Goal: Task Accomplishment & Management: Manage account settings

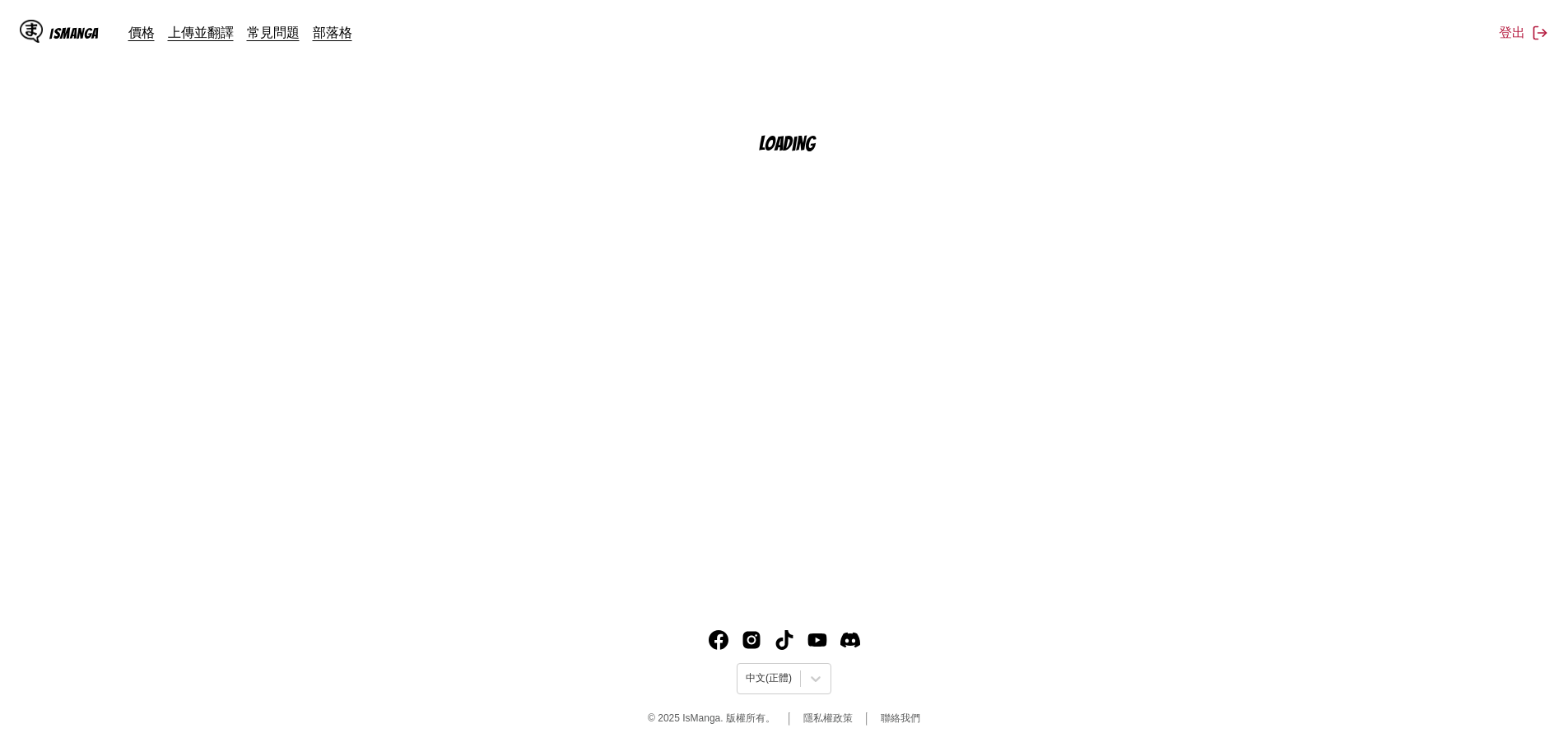
scroll to position [186, 0]
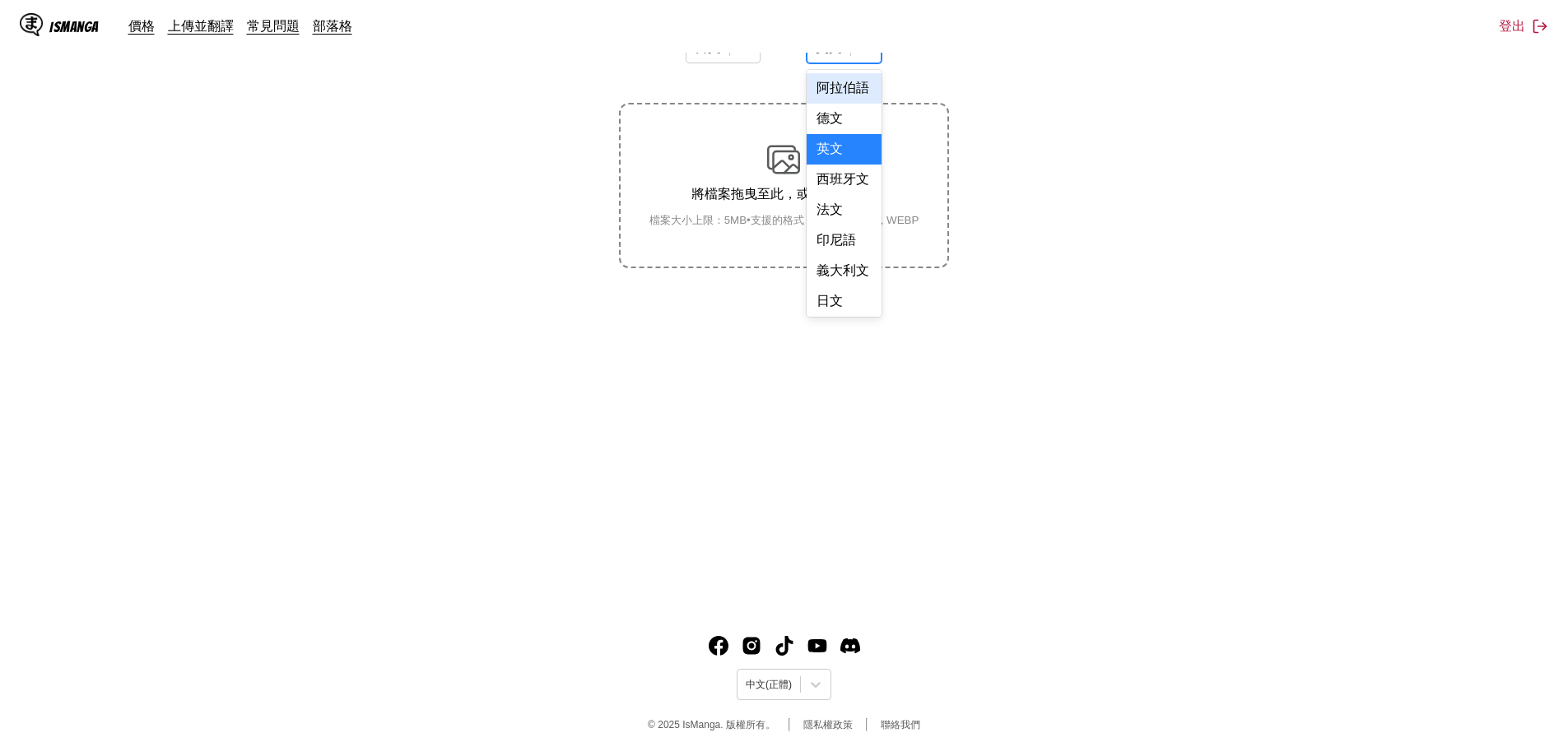
click at [875, 57] on div at bounding box center [866, 47] width 29 height 29
click at [841, 298] on div "中文" at bounding box center [844, 298] width 75 height 30
click at [798, 169] on img at bounding box center [783, 160] width 33 height 33
click at [0, 0] on input "將檔案拖曳至此，或點擊瀏覽。 檔案大小上限：5MB • 支援的格式：JP(E)G, PNG, WEBP" at bounding box center [0, 0] width 0 height 0
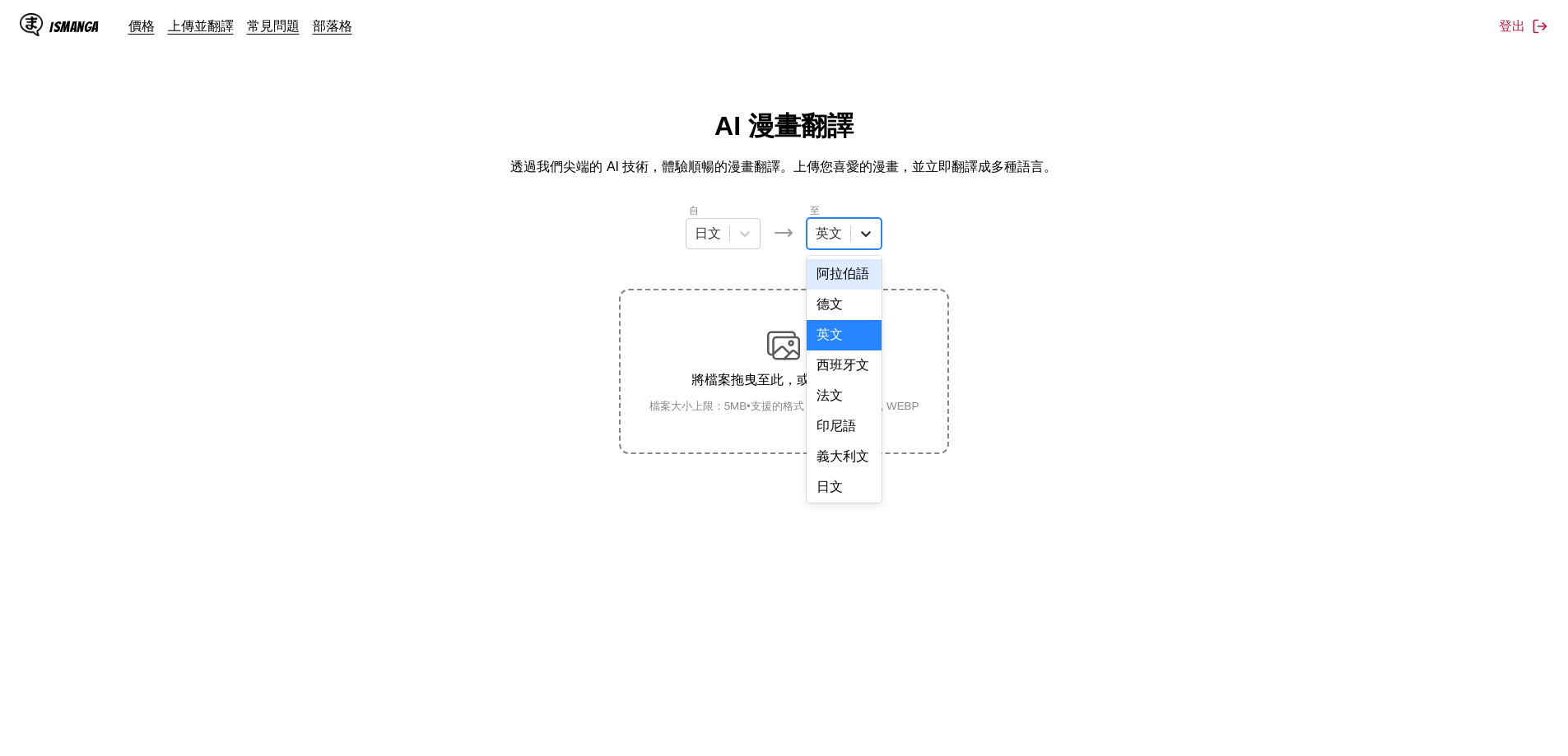
click at [854, 224] on div at bounding box center [866, 233] width 29 height 29
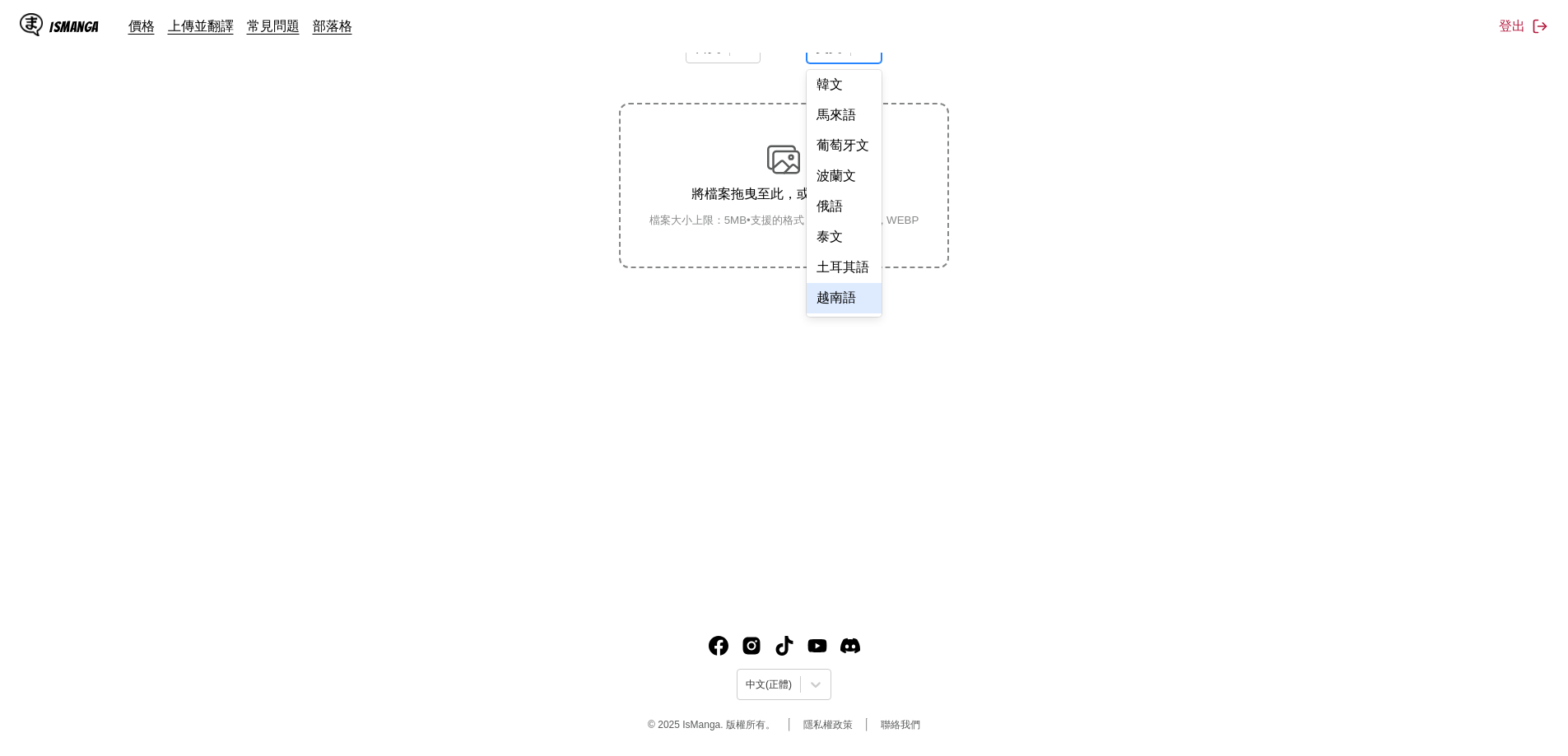
scroll to position [364, 0]
click at [836, 284] on div "中文" at bounding box center [844, 298] width 75 height 30
click at [788, 182] on div "將檔案拖曳至此，或點擊瀏覽。 檔案大小上限：5MB • 支援的格式：JP(E)G, PNG, WEBP" at bounding box center [784, 185] width 296 height 85
click at [0, 0] on input "將檔案拖曳至此，或點擊瀏覽。 檔案大小上限：5MB • 支援的格式：JP(E)G, PNG, WEBP" at bounding box center [0, 0] width 0 height 0
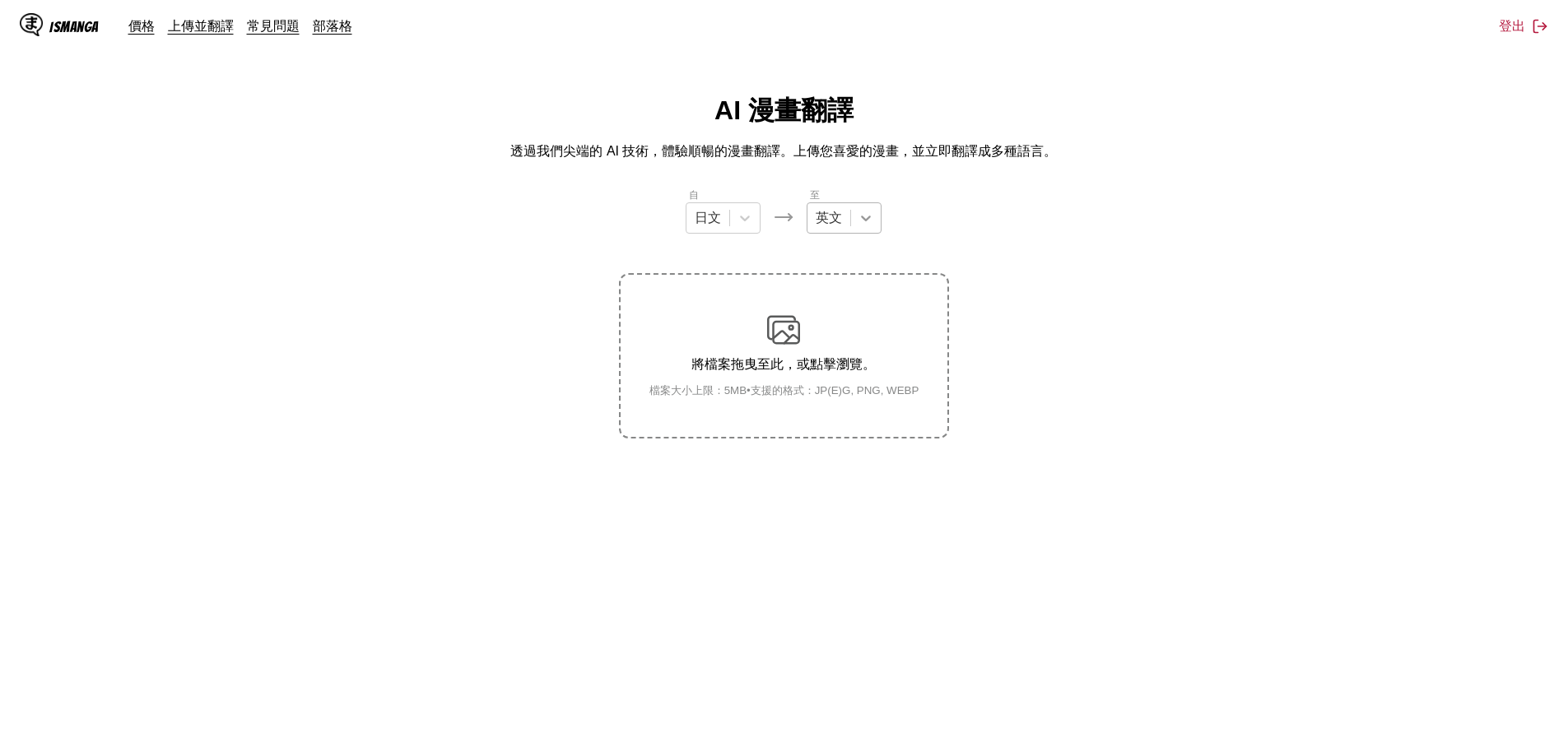
click at [862, 222] on icon at bounding box center [865, 217] width 16 height 16
click at [837, 469] on div "中文" at bounding box center [844, 468] width 75 height 30
click at [811, 341] on div "將檔案拖曳至此，或點擊瀏覽。 檔案大小上限：5MB • 支援的格式：JP(E)G, PNG, WEBP" at bounding box center [784, 355] width 296 height 85
click at [0, 0] on input "將檔案拖曳至此，或點擊瀏覽。 檔案大小上限：5MB • 支援的格式：JP(E)G, PNG, WEBP" at bounding box center [0, 0] width 0 height 0
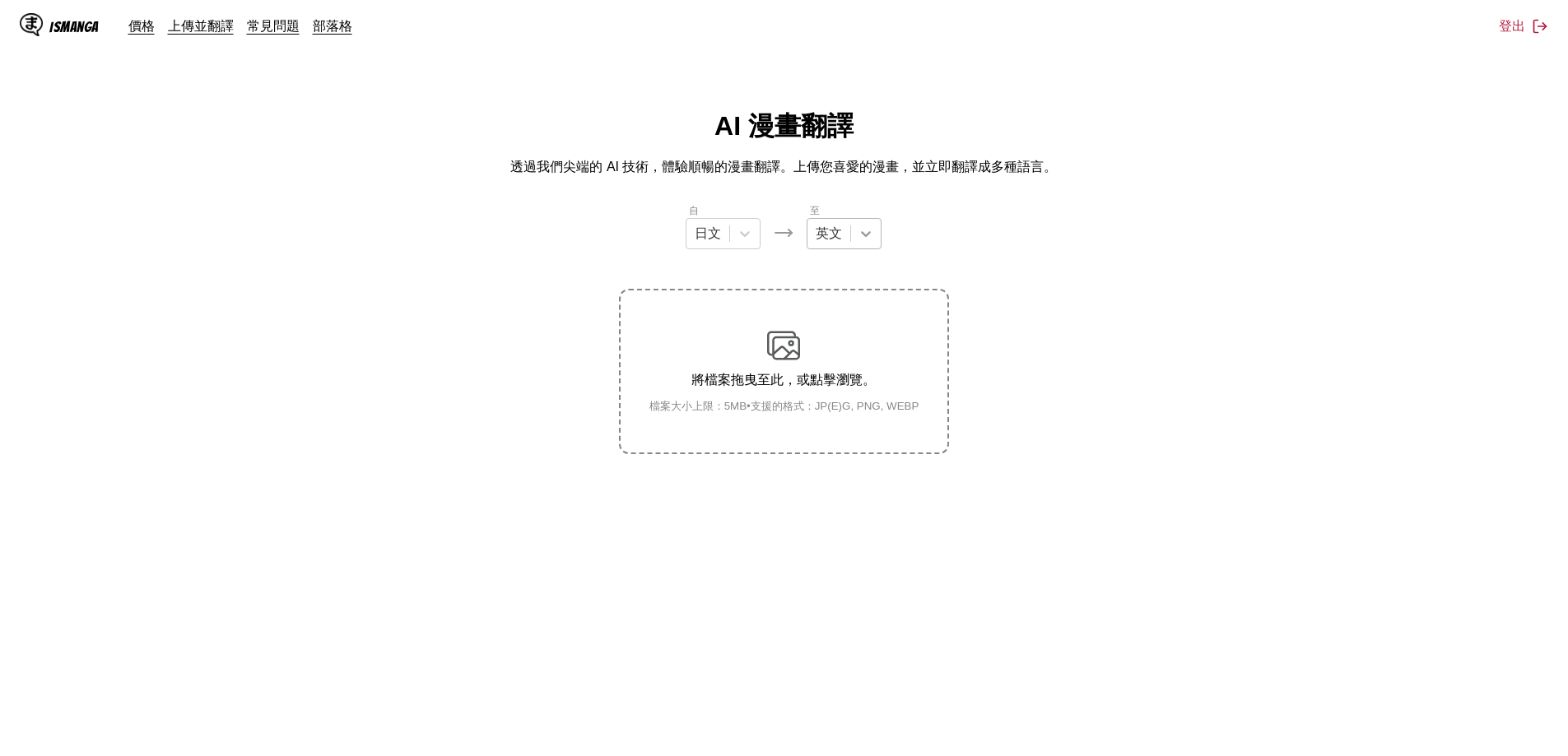
click at [876, 232] on div at bounding box center [866, 233] width 29 height 29
click at [839, 485] on div "中文" at bounding box center [844, 484] width 75 height 30
click at [790, 365] on div "將檔案拖曳至此，或點擊瀏覽。 檔案大小上限：5MB • 支援的格式：JP(E)G, PNG, WEBP" at bounding box center [784, 370] width 296 height 85
click at [0, 0] on input "將檔案拖曳至此，或點擊瀏覽。 檔案大小上限：5MB • 支援的格式：JP(E)G, PNG, WEBP" at bounding box center [0, 0] width 0 height 0
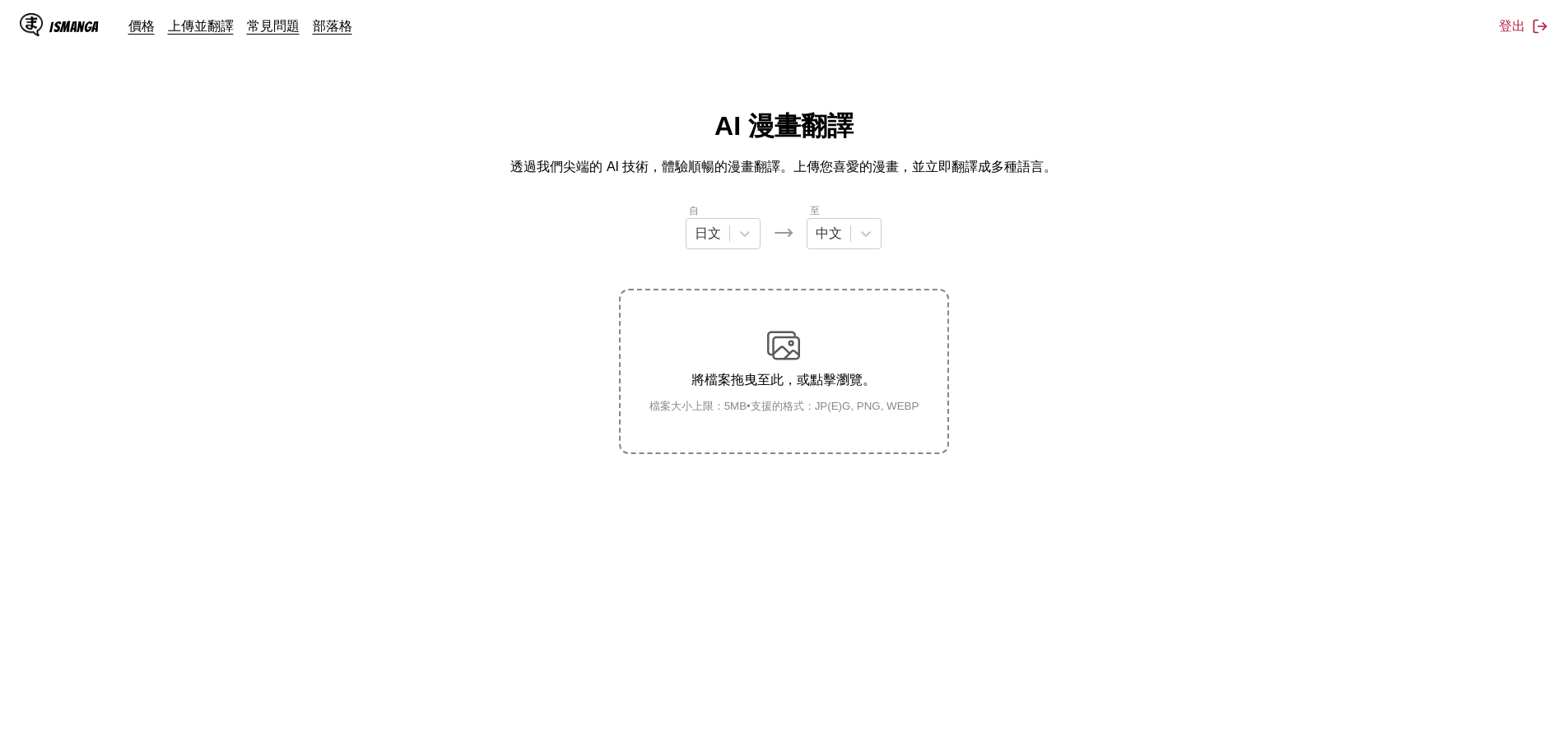
click at [804, 384] on p "將檔案拖曳至此，或點擊瀏覽。" at bounding box center [784, 380] width 296 height 17
click at [0, 0] on input "將檔案拖曳至此，或點擊瀏覽。 檔案大小上限：5MB • 支援的格式：JP(E)G, PNG, WEBP" at bounding box center [0, 0] width 0 height 0
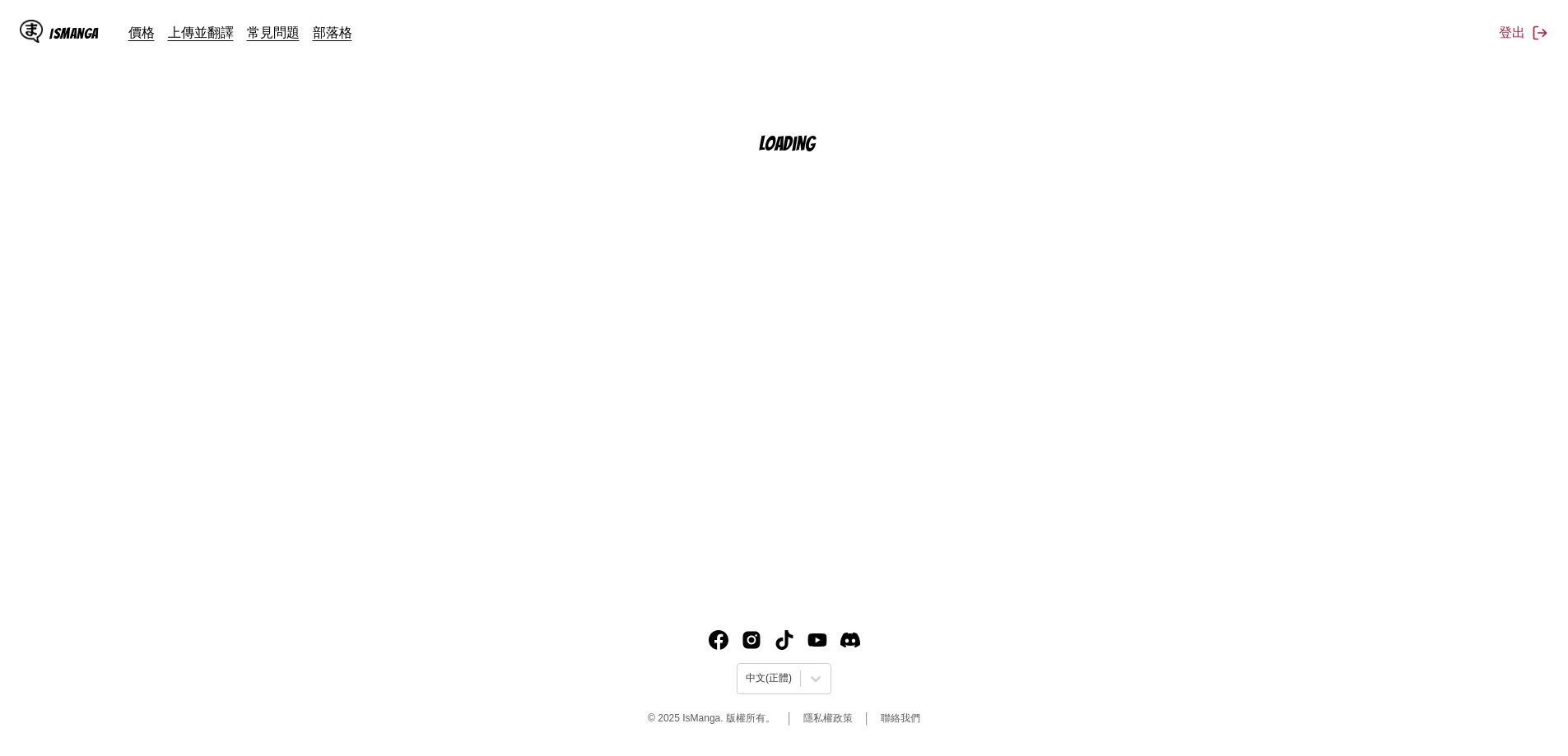
scroll to position [186, 0]
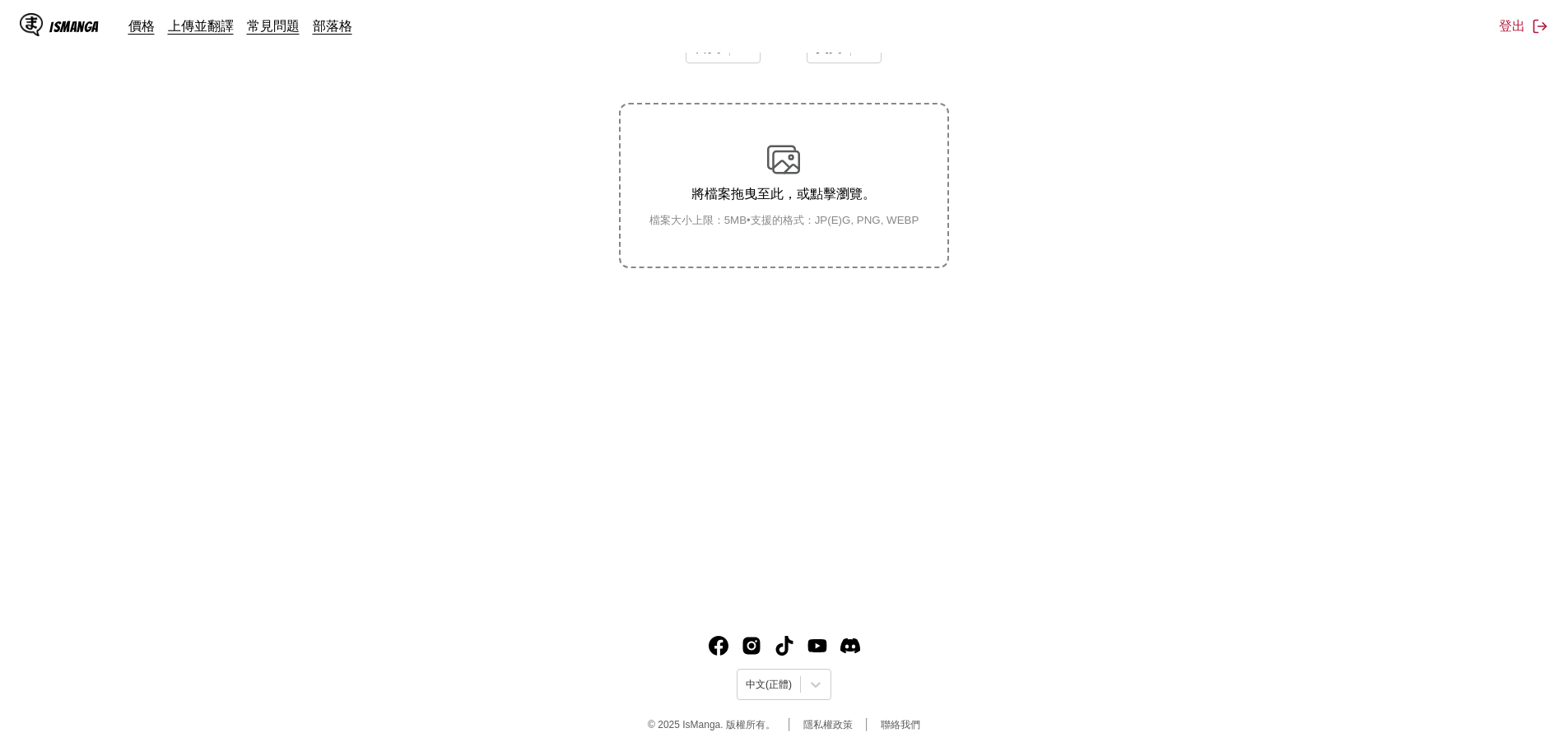
click at [62, 25] on div "IsManga" at bounding box center [74, 27] width 49 height 15
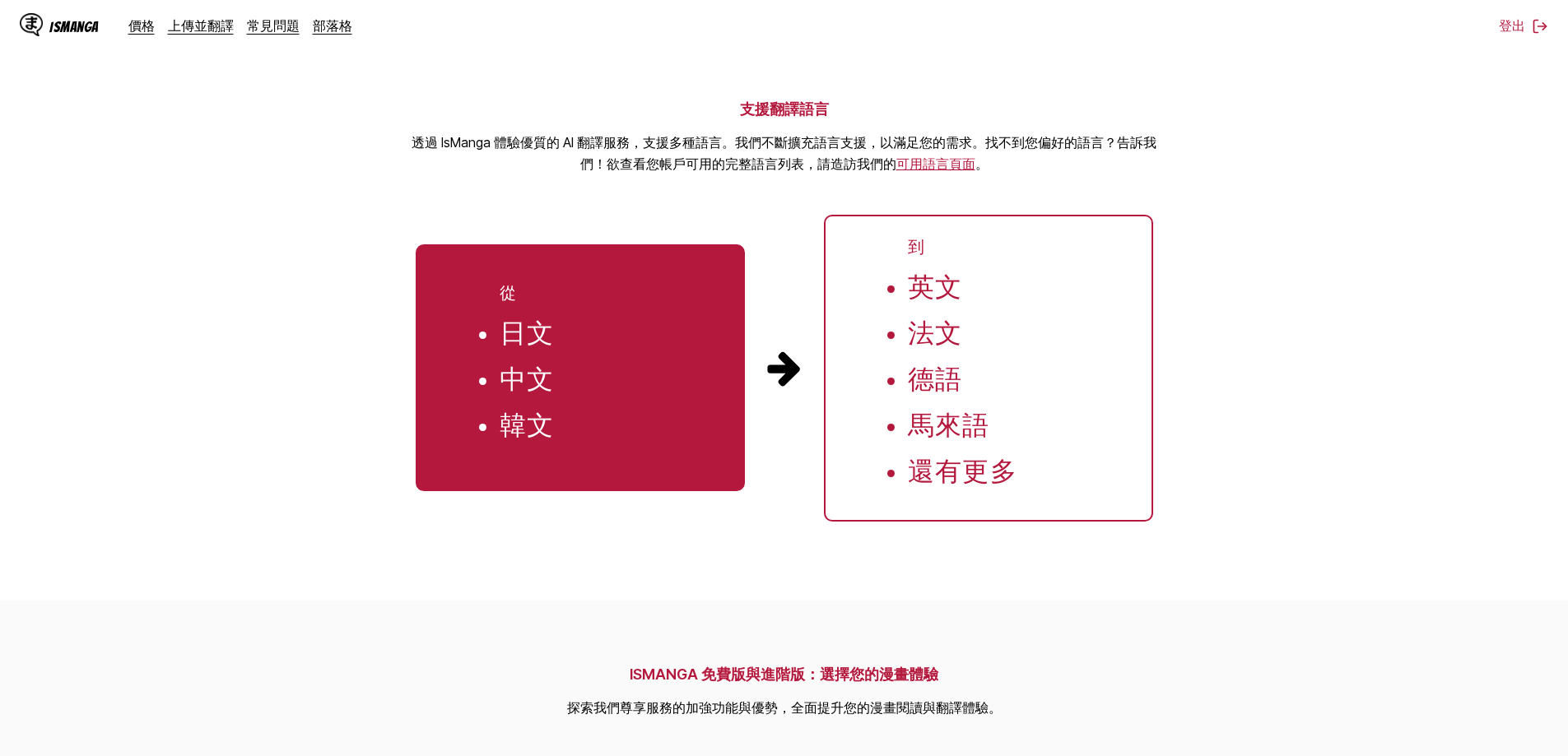
scroll to position [1563, 0]
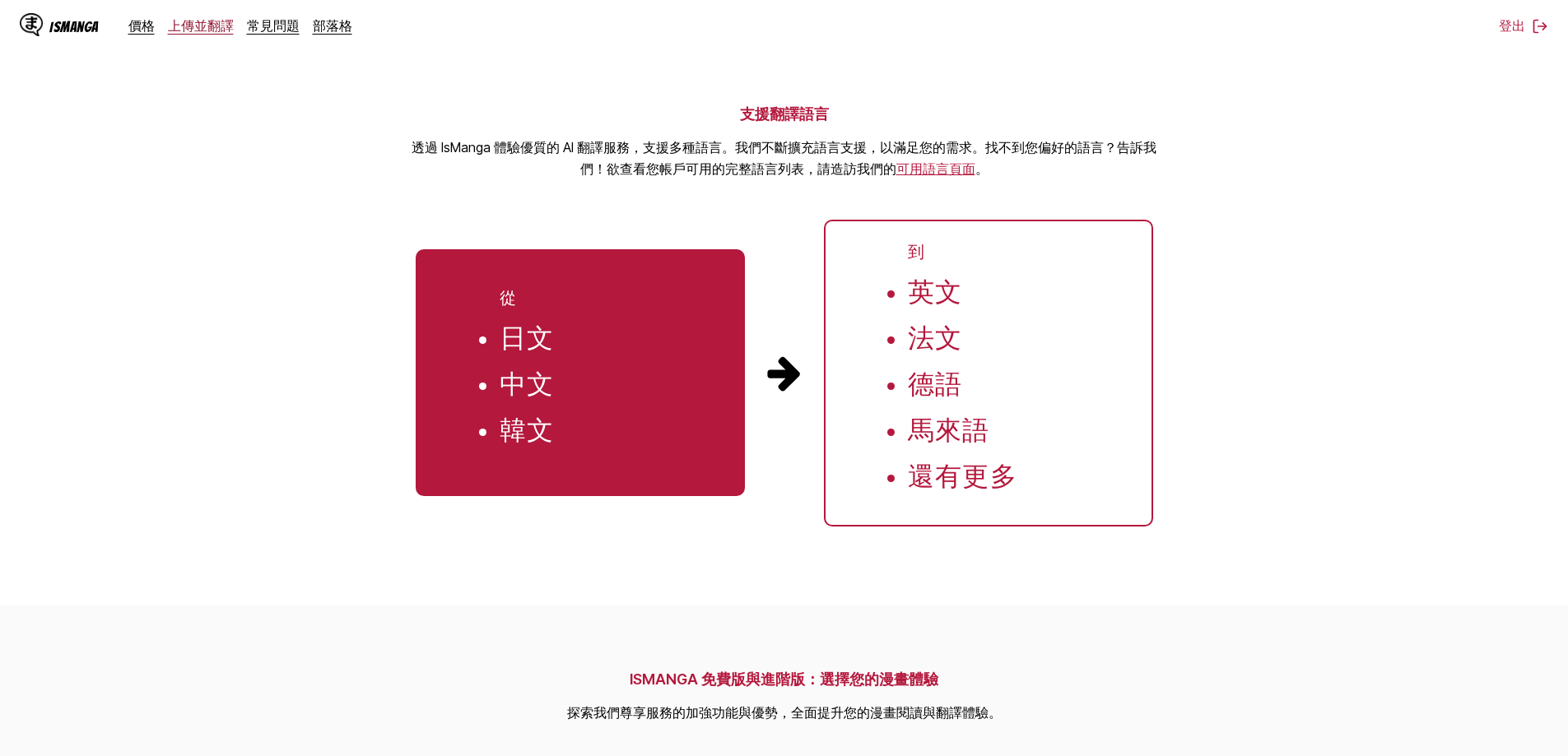
click at [183, 29] on link "上傳並翻譯" at bounding box center [201, 25] width 66 height 16
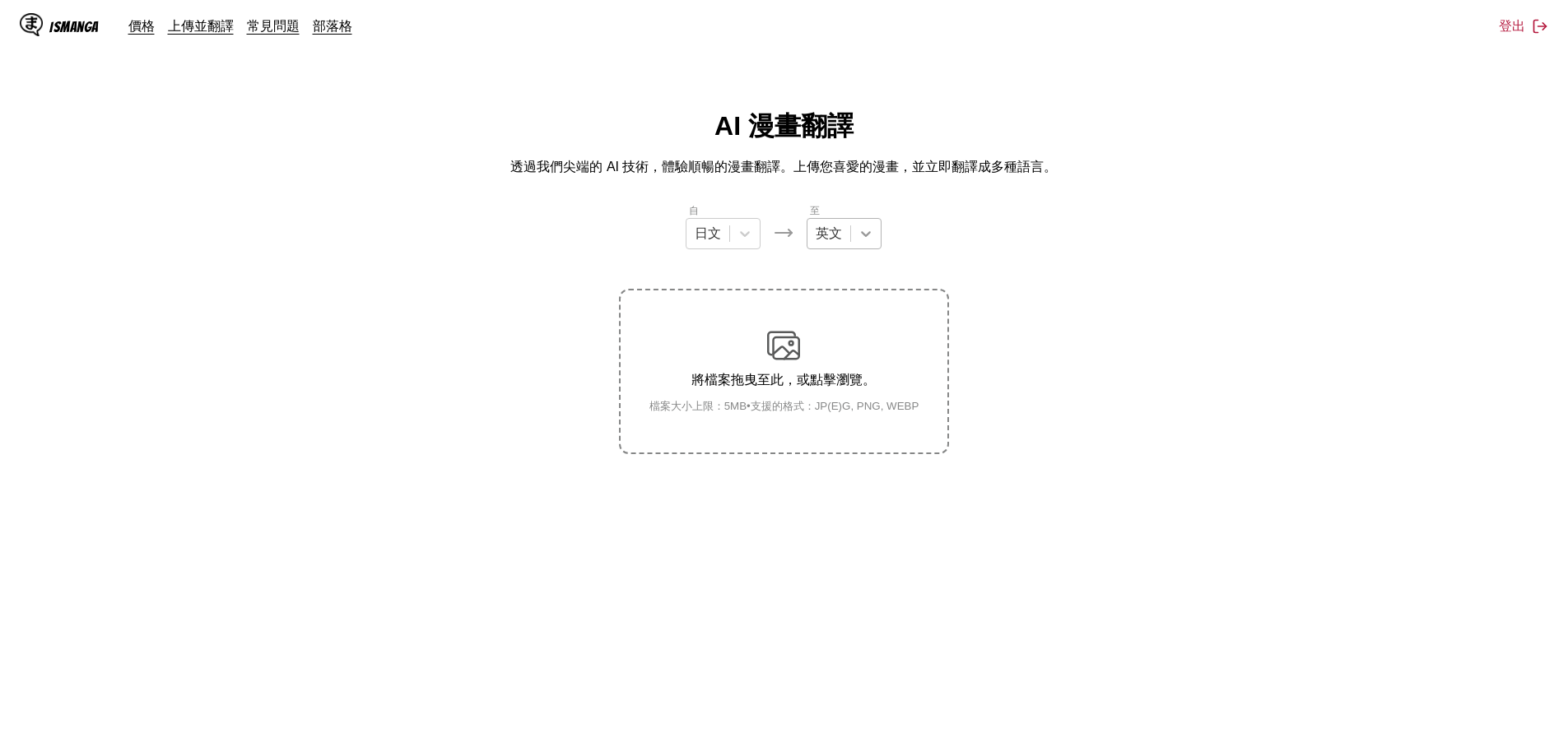
click at [859, 236] on icon at bounding box center [865, 233] width 16 height 16
click at [836, 491] on div "中文" at bounding box center [844, 484] width 75 height 30
click at [808, 368] on div "將檔案拖曳至此，或點擊瀏覽。 檔案大小上限：5MB • 支援的格式：JP(E)G, PNG, WEBP" at bounding box center [784, 370] width 296 height 85
click at [0, 0] on input "將檔案拖曳至此，或點擊瀏覽。 檔案大小上限：5MB • 支援的格式：JP(E)G, PNG, WEBP" at bounding box center [0, 0] width 0 height 0
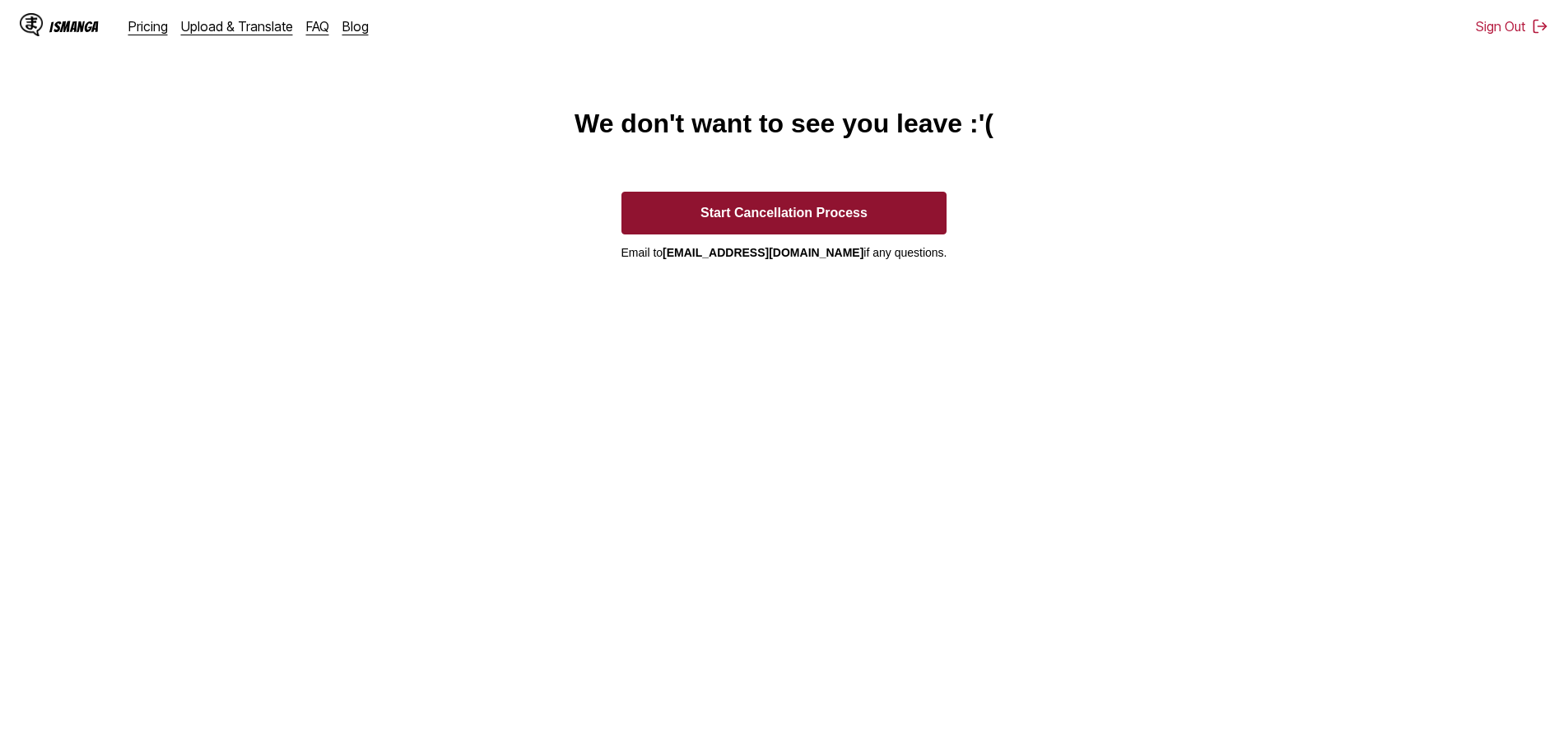
click at [778, 217] on button "Start Cancellation Process" at bounding box center [784, 213] width 326 height 43
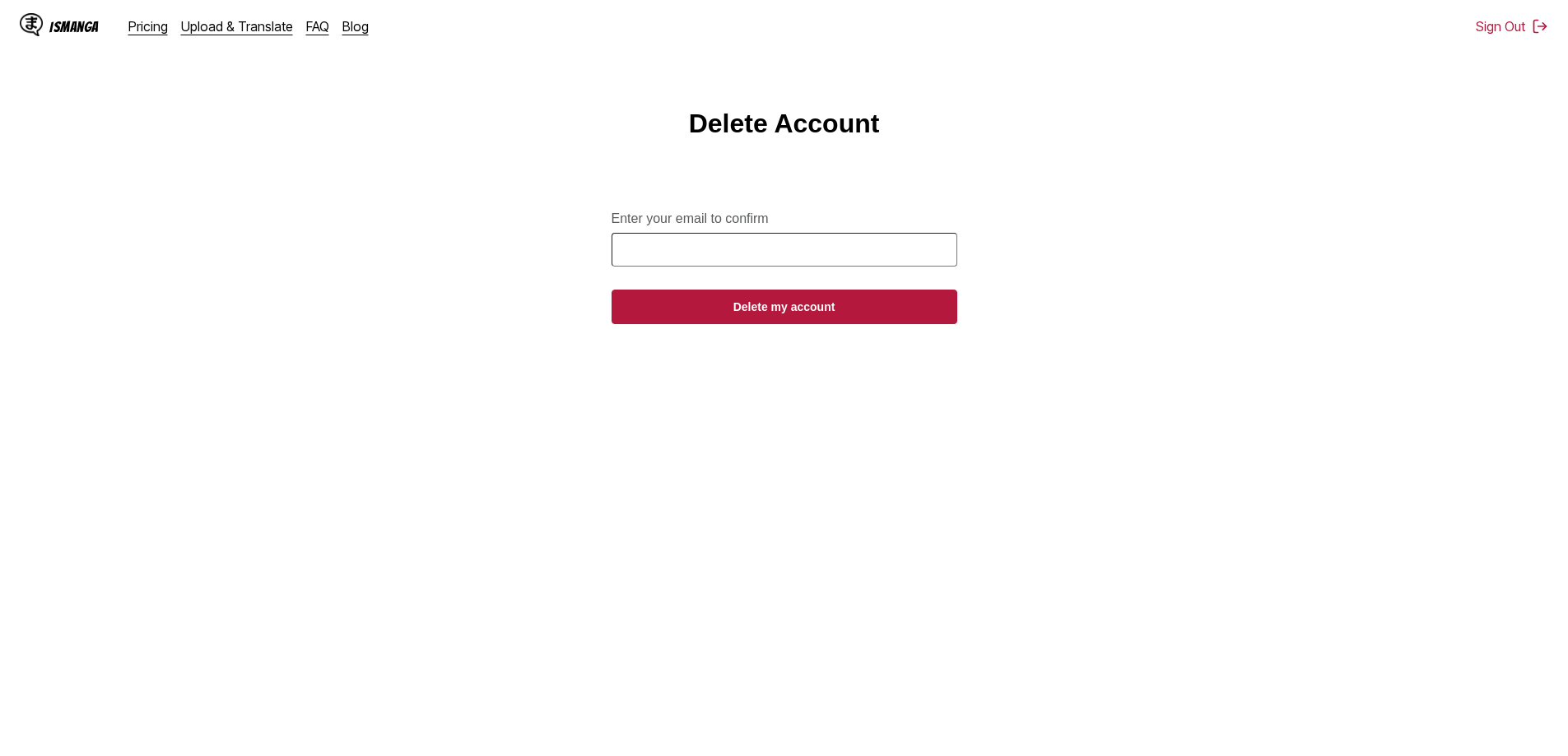
click at [690, 258] on input "Enter your email to confirm" at bounding box center [784, 250] width 346 height 34
type input "**********"
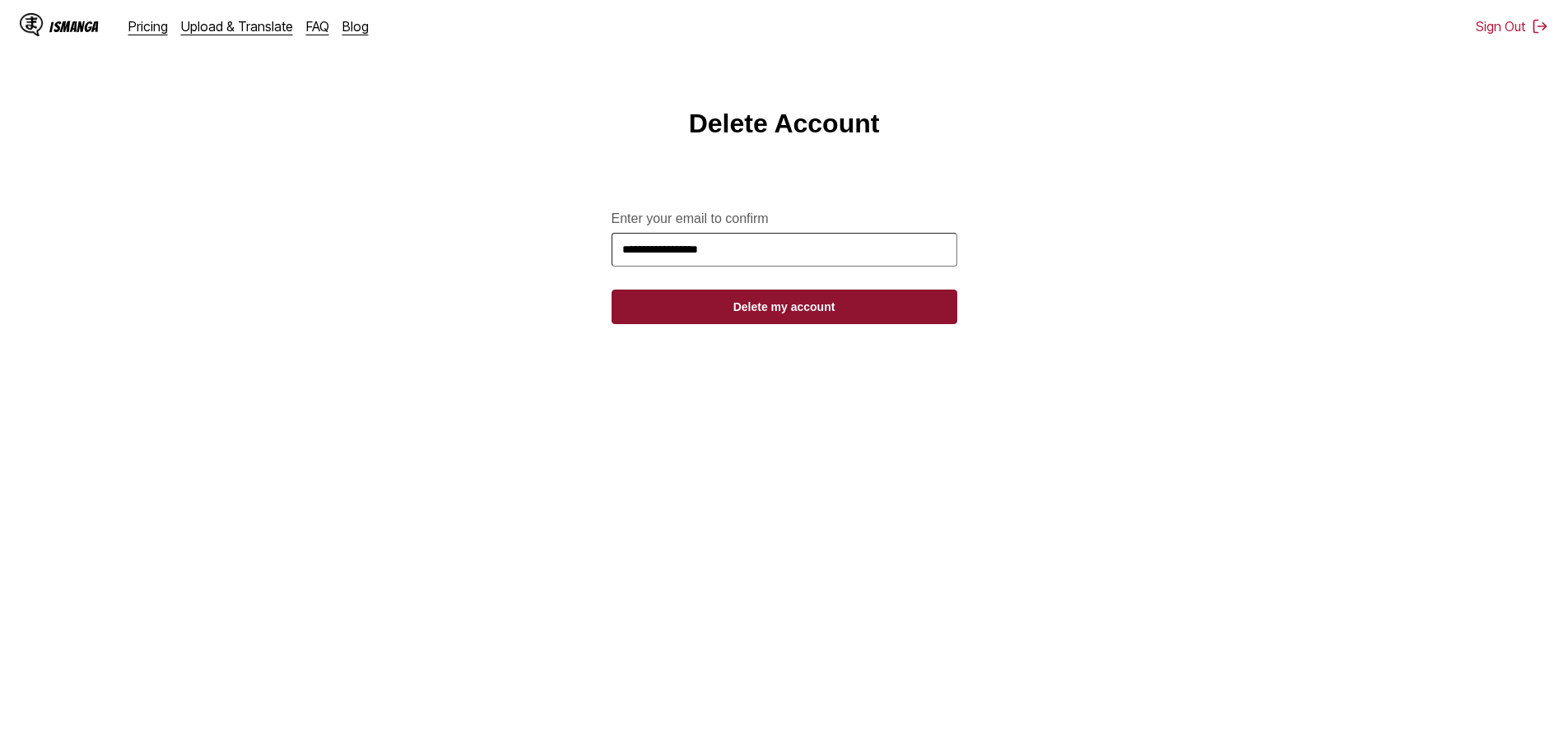
click at [720, 324] on button "Delete my account" at bounding box center [784, 307] width 346 height 34
